Goal: Use online tool/utility: Utilize a website feature to perform a specific function

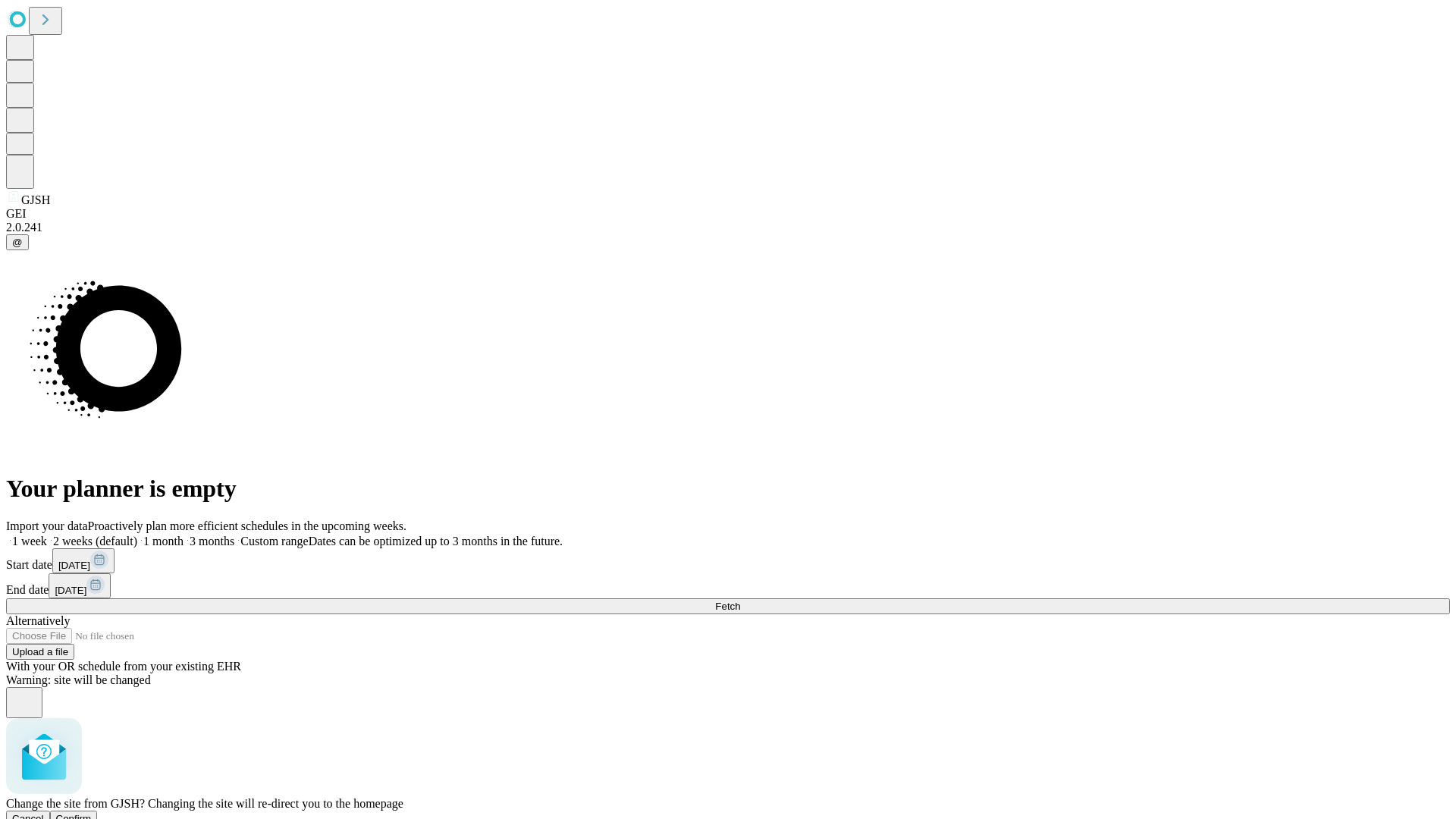
click at [92, 813] on span "Confirm" at bounding box center [73, 819] width 35 height 12
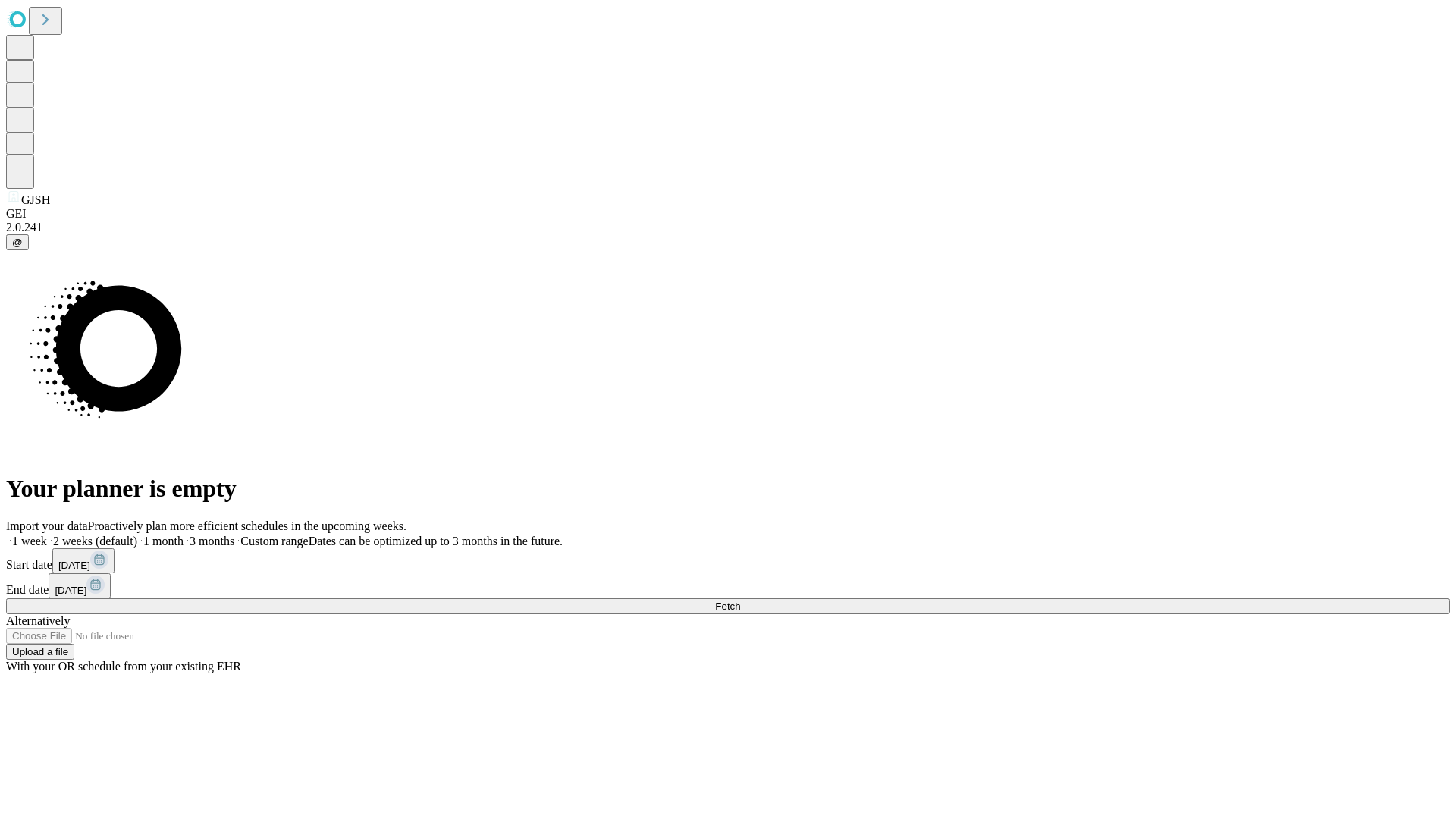
click at [47, 534] on label "1 week" at bounding box center [26, 541] width 41 height 13
click at [740, 600] on span "Fetch" at bounding box center [728, 606] width 25 height 12
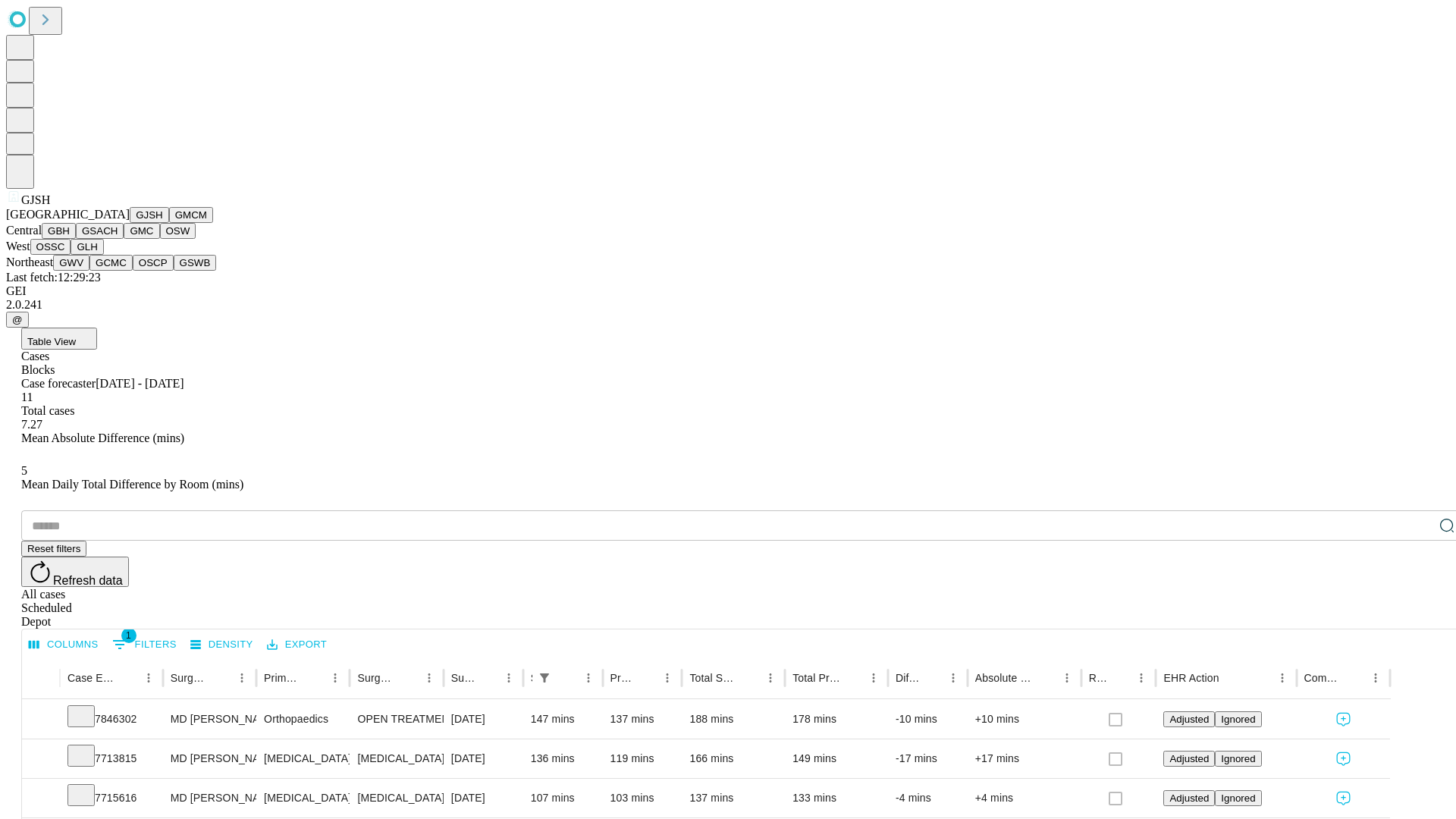
click at [169, 223] on button "GMCM" at bounding box center [191, 214] width 44 height 16
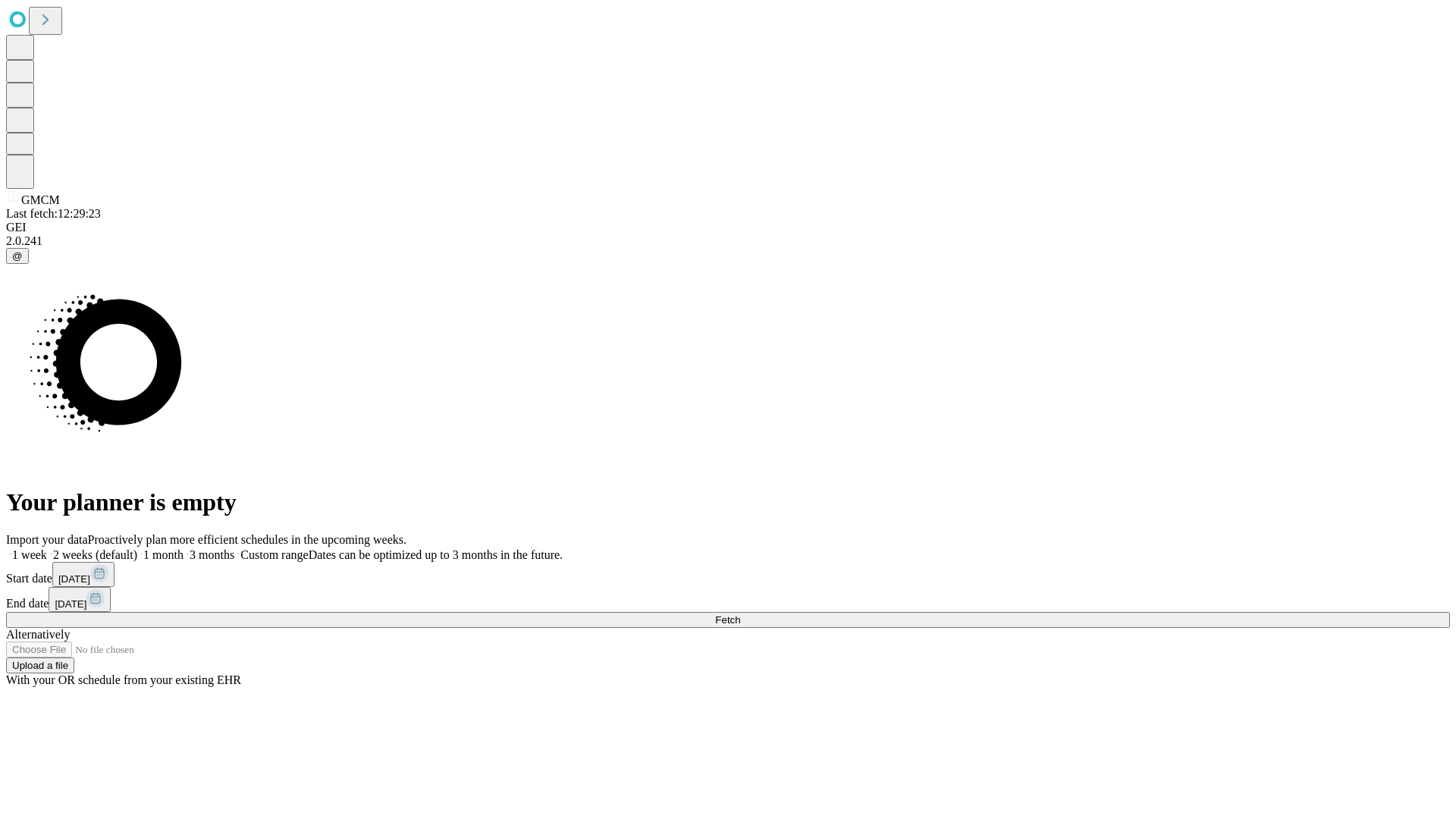
click at [47, 548] on label "1 week" at bounding box center [26, 555] width 41 height 13
click at [740, 614] on span "Fetch" at bounding box center [728, 620] width 25 height 12
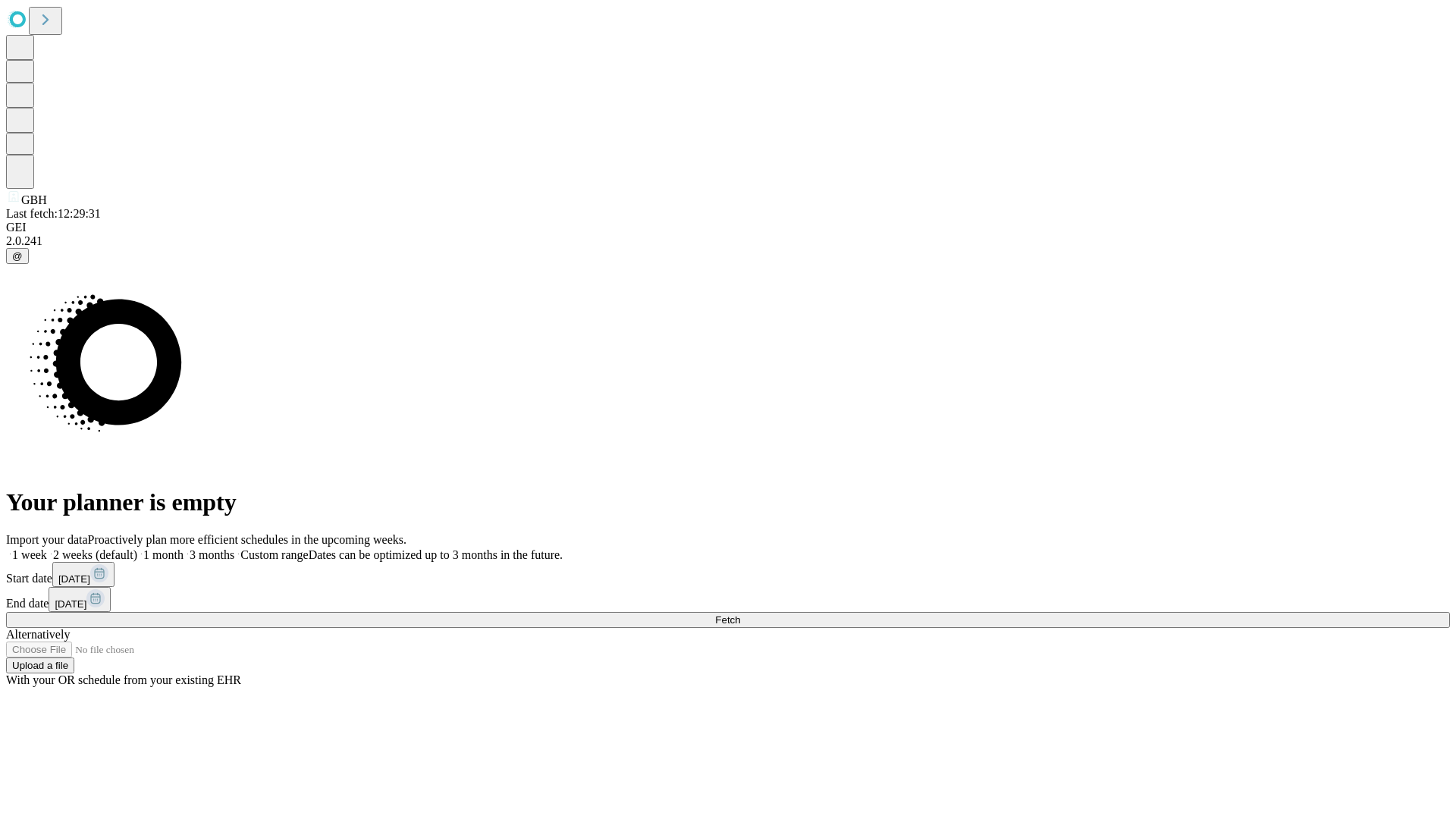
click at [47, 548] on label "1 week" at bounding box center [26, 555] width 41 height 13
click at [740, 614] on span "Fetch" at bounding box center [728, 620] width 25 height 12
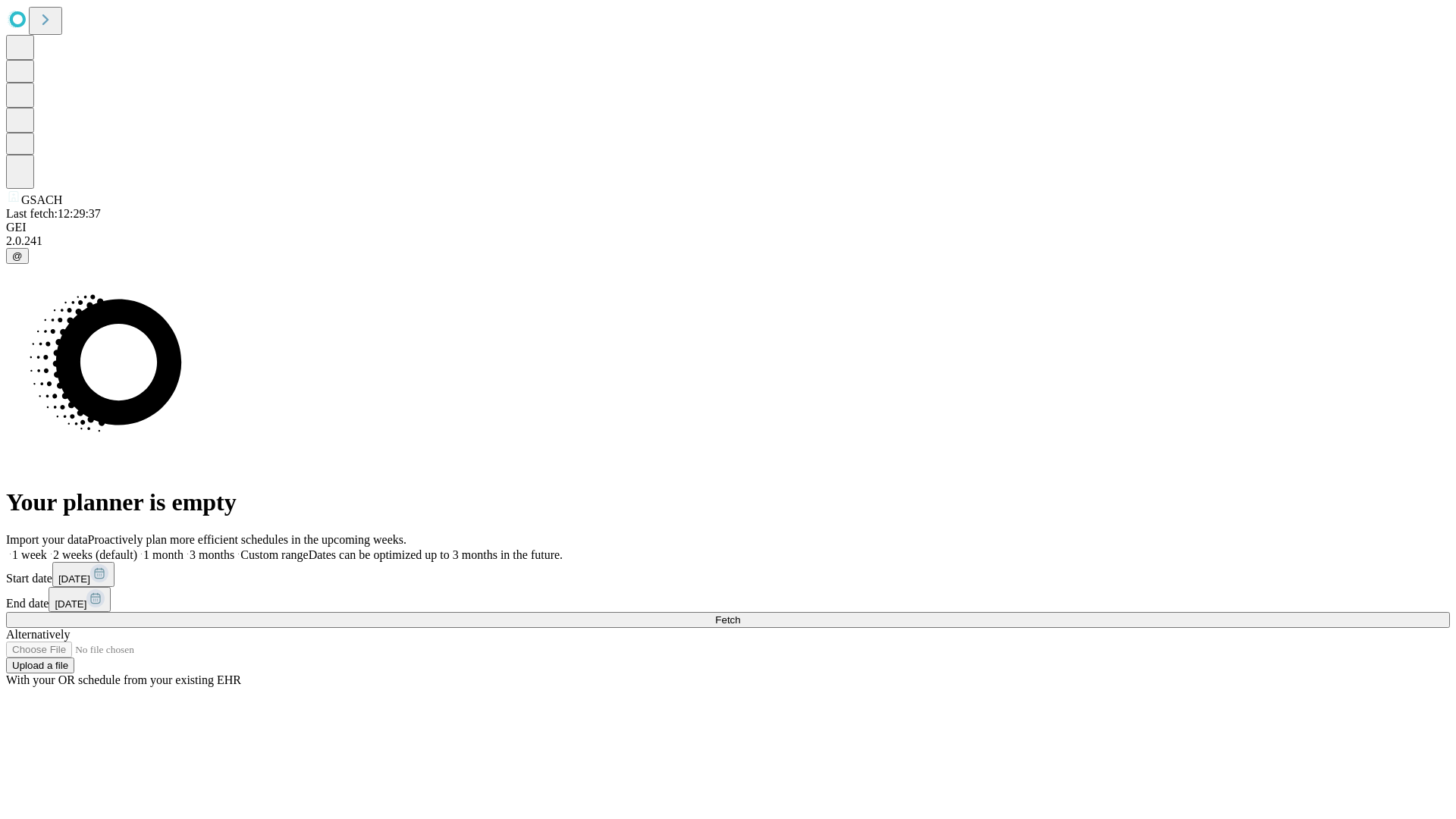
click at [47, 548] on label "1 week" at bounding box center [26, 555] width 41 height 13
click at [740, 614] on span "Fetch" at bounding box center [728, 620] width 25 height 12
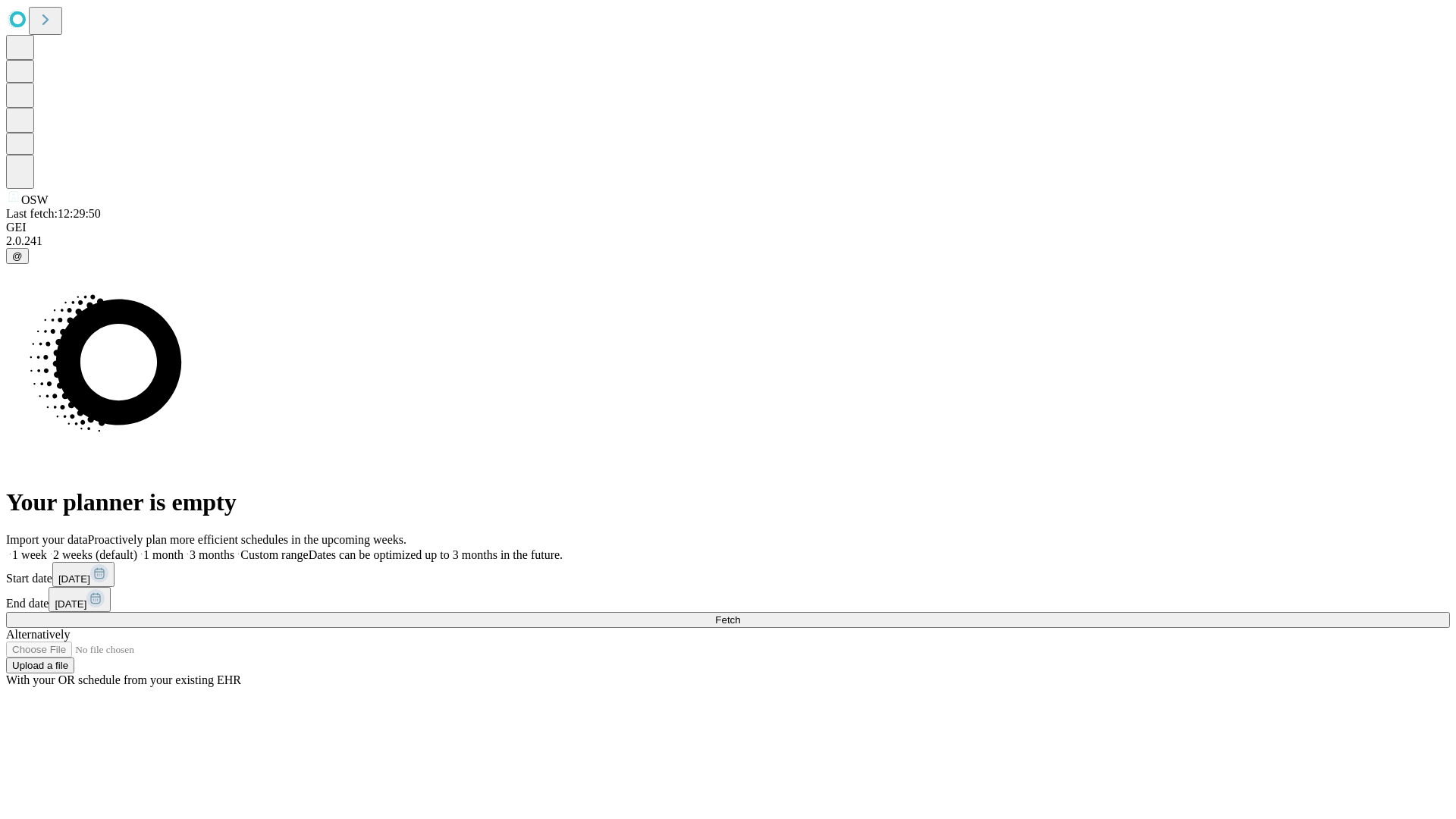
click at [47, 548] on label "1 week" at bounding box center [26, 555] width 41 height 13
click at [740, 614] on span "Fetch" at bounding box center [728, 620] width 25 height 12
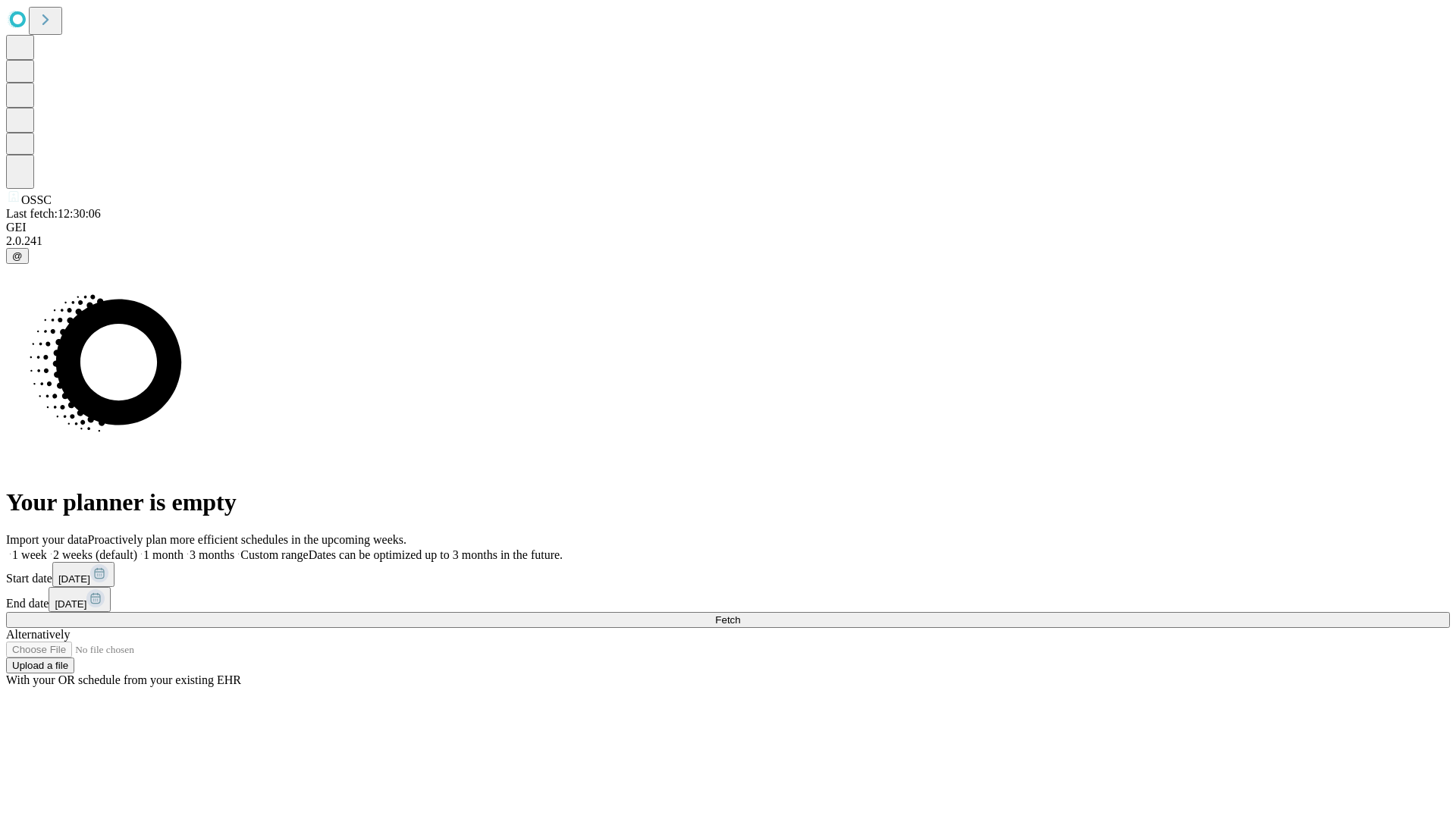
click at [47, 548] on label "1 week" at bounding box center [26, 555] width 41 height 13
click at [740, 614] on span "Fetch" at bounding box center [728, 620] width 25 height 12
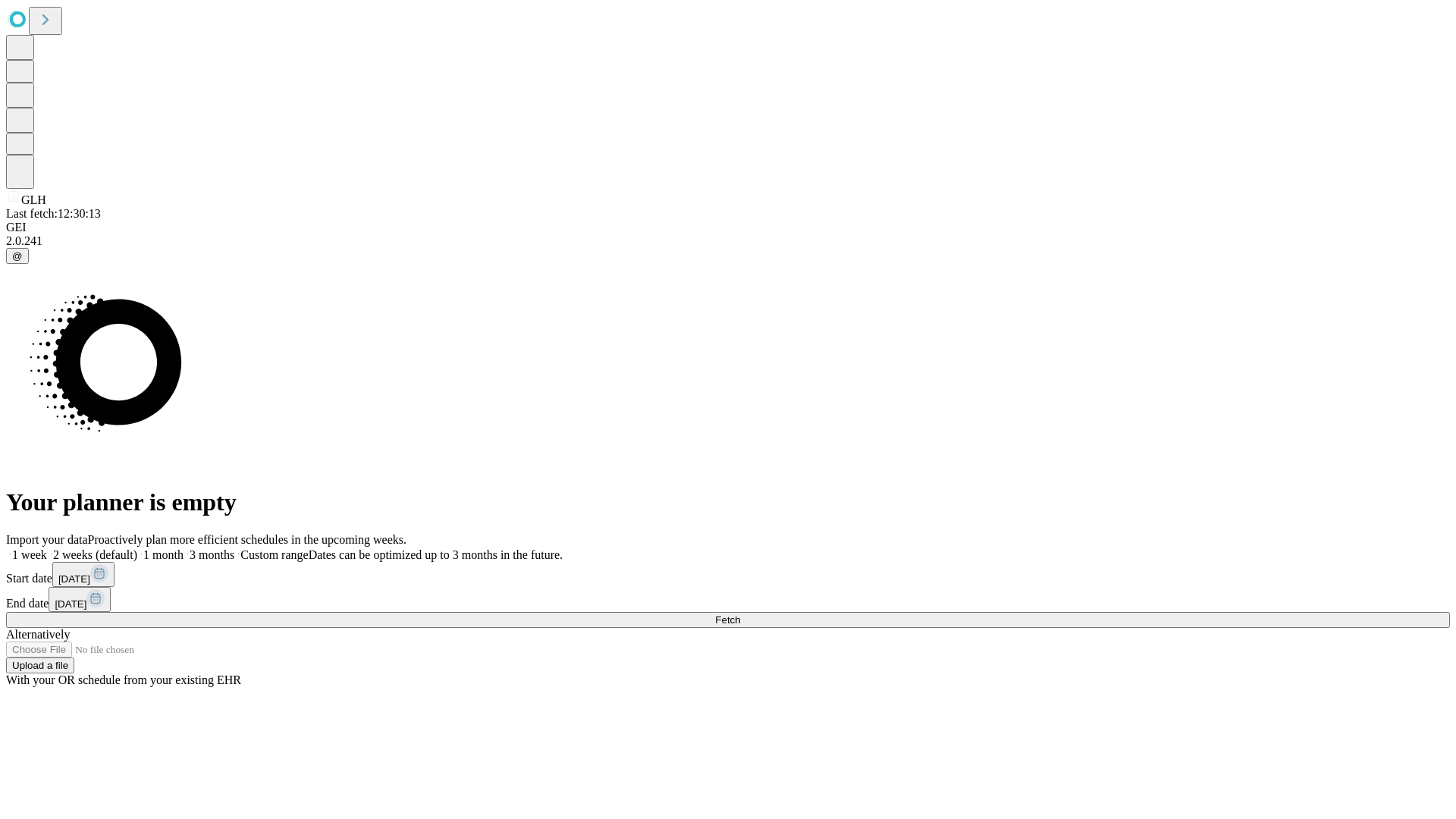
click at [47, 548] on label "1 week" at bounding box center [26, 555] width 41 height 13
click at [740, 614] on span "Fetch" at bounding box center [728, 620] width 25 height 12
click at [47, 548] on label "1 week" at bounding box center [26, 555] width 41 height 13
click at [740, 614] on span "Fetch" at bounding box center [728, 620] width 25 height 12
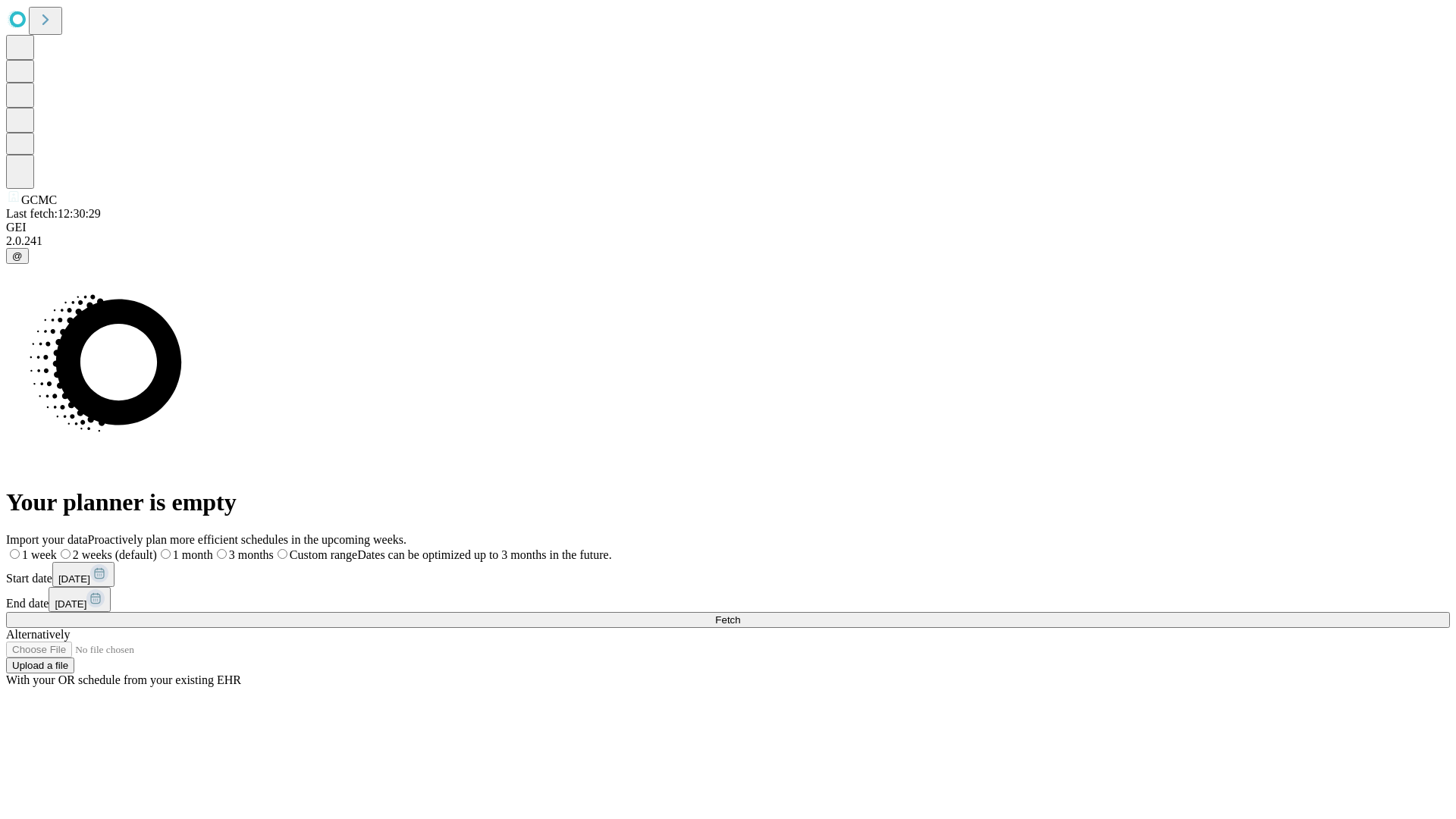
click at [57, 548] on label "1 week" at bounding box center [31, 555] width 51 height 13
click at [740, 614] on span "Fetch" at bounding box center [728, 620] width 25 height 12
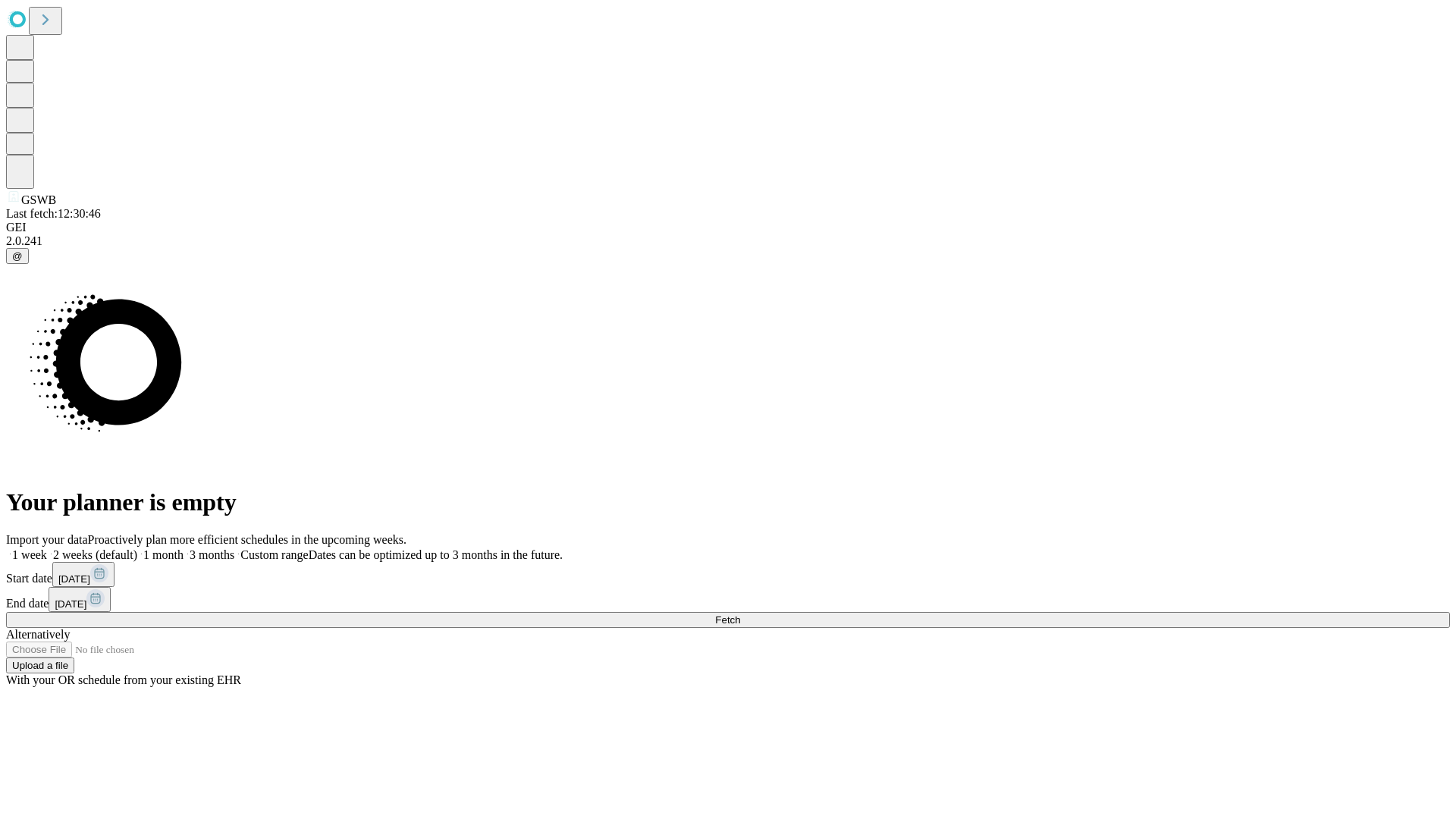
click at [47, 548] on label "1 week" at bounding box center [26, 555] width 41 height 13
click at [740, 614] on span "Fetch" at bounding box center [728, 620] width 25 height 12
